Goal: Check status: Check status

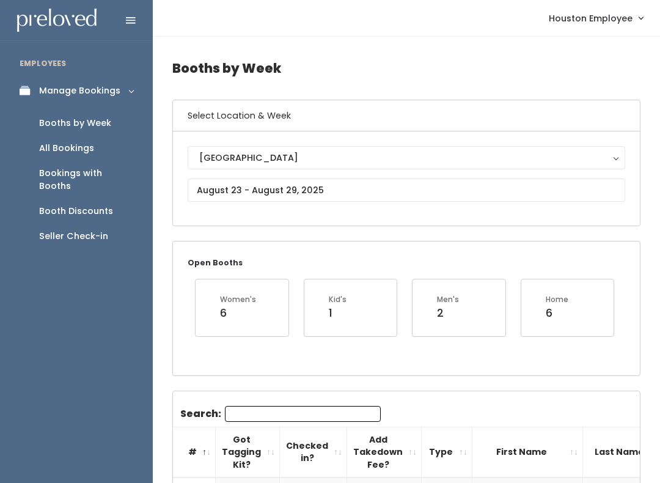
click at [109, 119] on div "Booths by Week" at bounding box center [75, 123] width 72 height 13
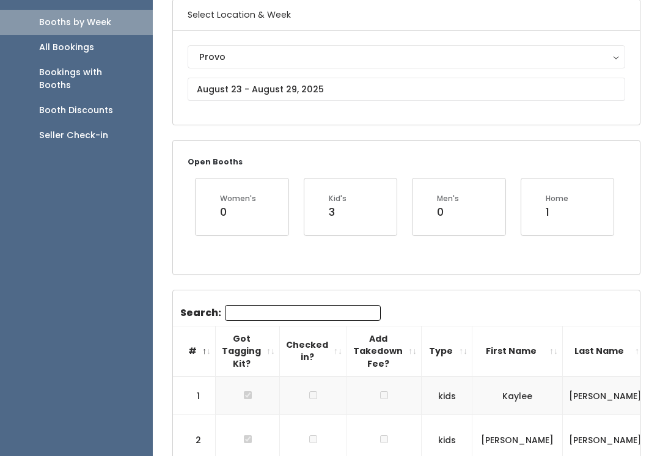
scroll to position [101, 0]
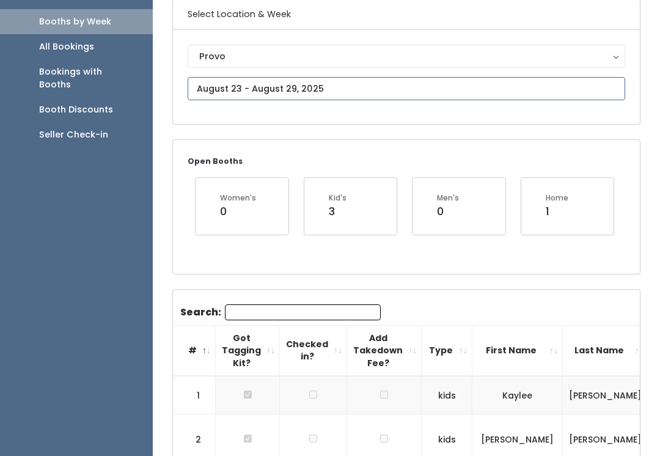
click at [428, 82] on input "text" at bounding box center [406, 88] width 437 height 23
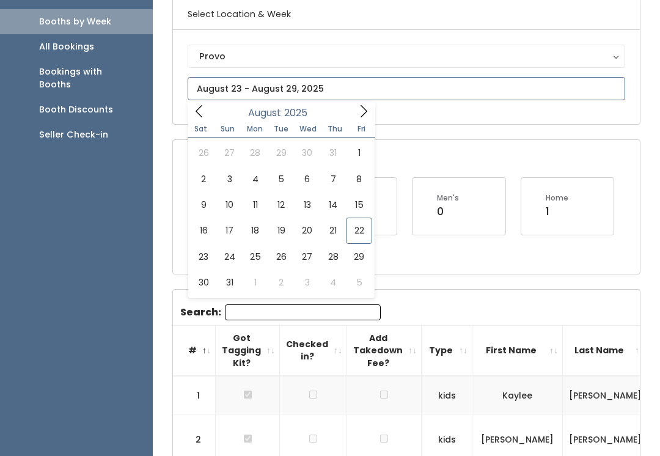
type input "[DATE] to [DATE]"
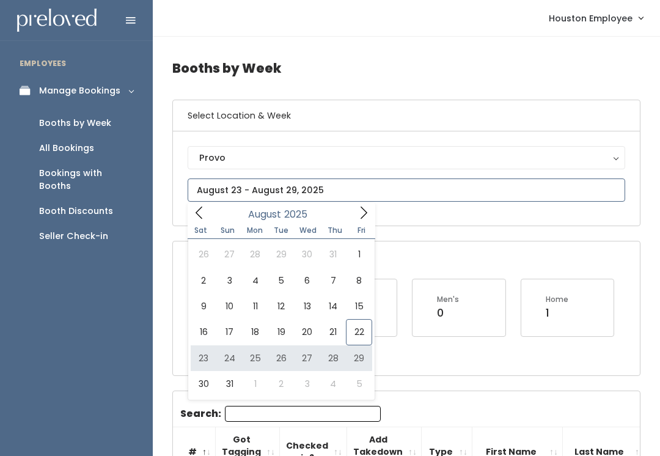
type input "[DATE] to [DATE]"
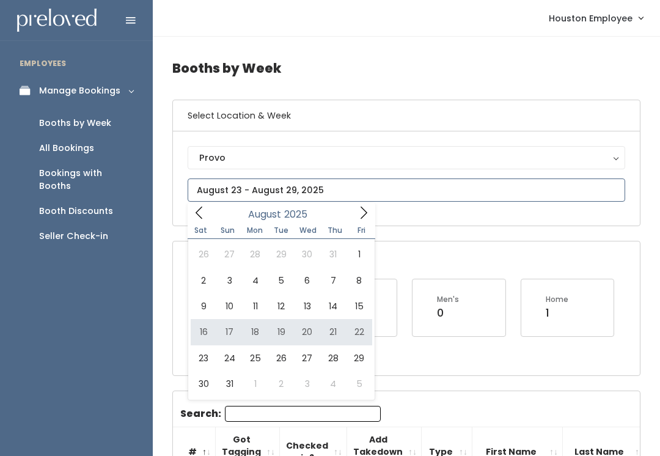
type input "August 16 to August 22"
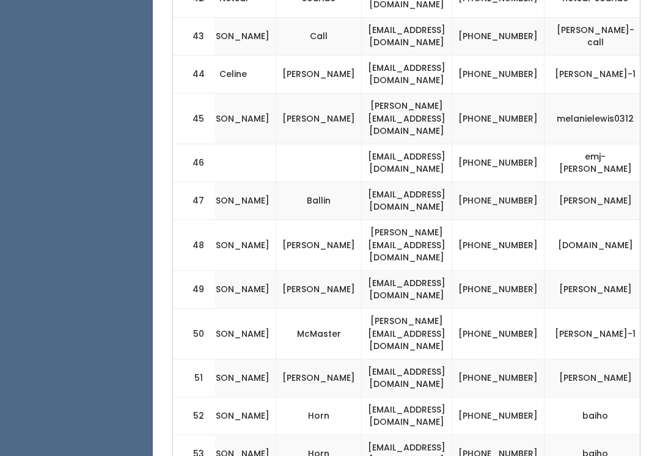
scroll to position [0, 281]
